Goal: Find contact information: Find contact information

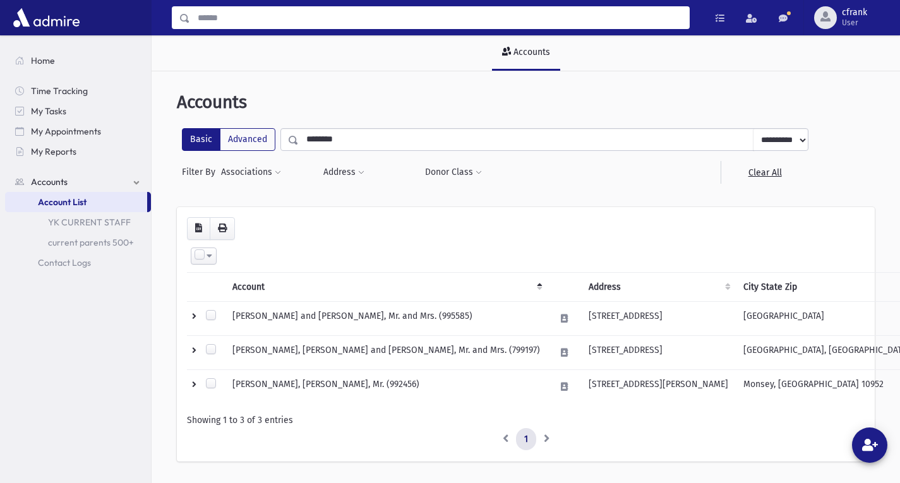
click at [287, 25] on input "Search" at bounding box center [439, 17] width 499 height 23
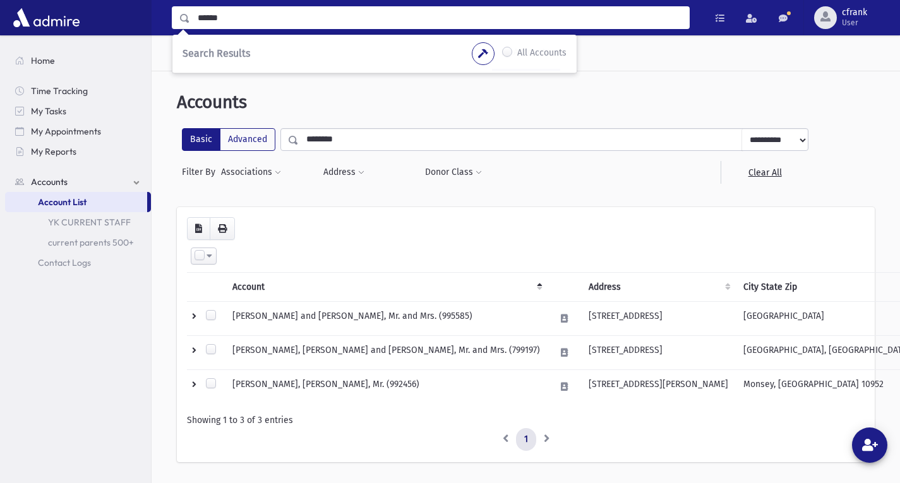
type input "******"
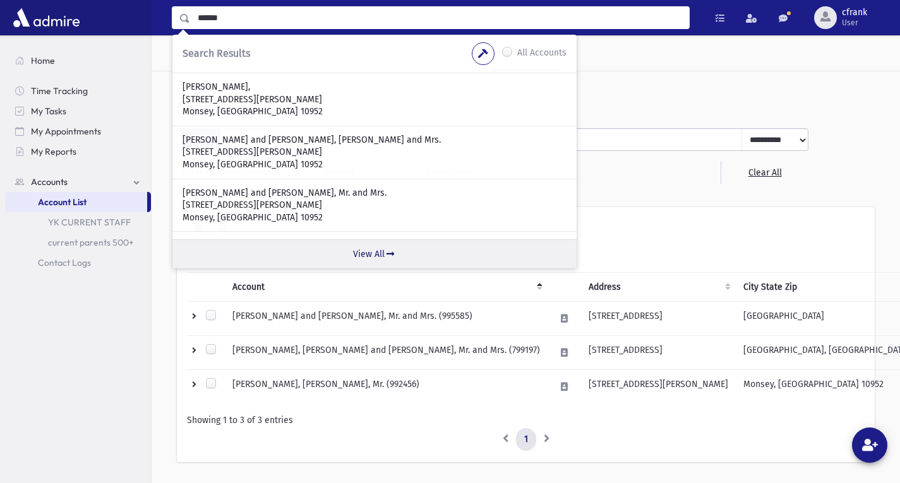
click at [389, 253] on icon at bounding box center [390, 254] width 11 height 9
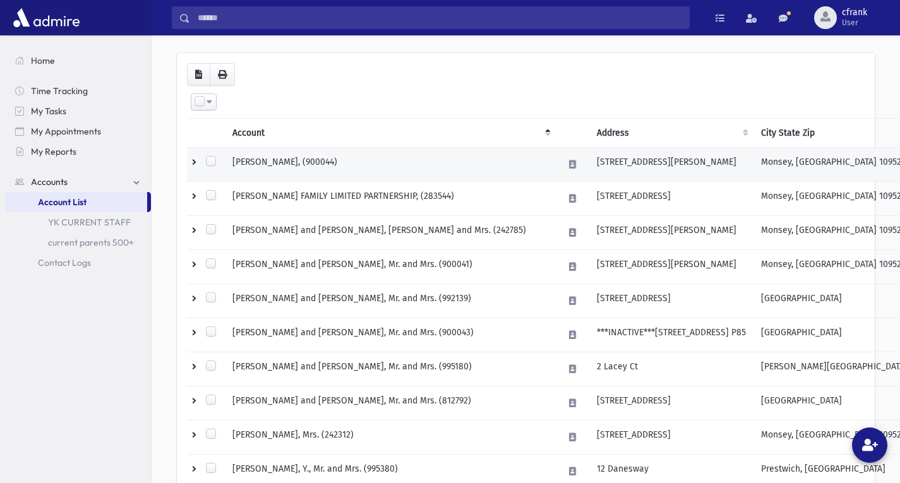
scroll to position [253, 0]
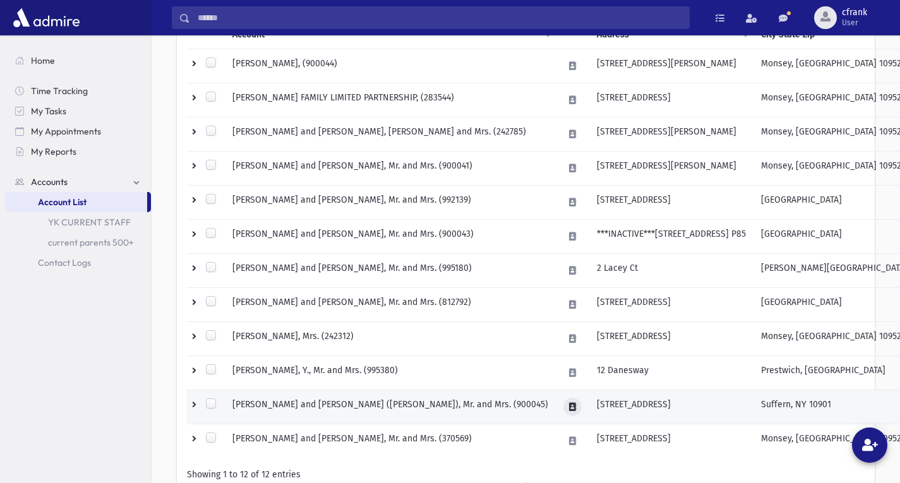
click at [569, 409] on icon at bounding box center [572, 407] width 7 height 8
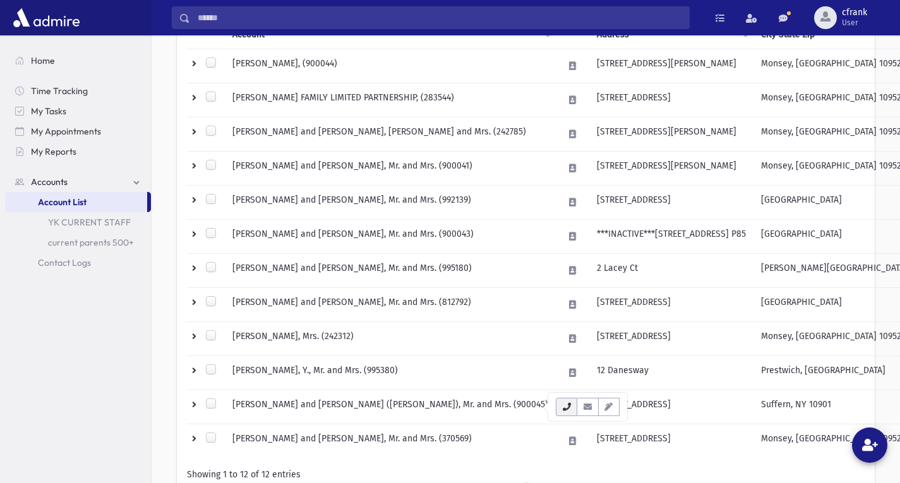
click at [568, 409] on icon "button" at bounding box center [567, 407] width 10 height 8
click at [583, 409] on icon "button" at bounding box center [587, 407] width 10 height 8
